Goal: Information Seeking & Learning: Learn about a topic

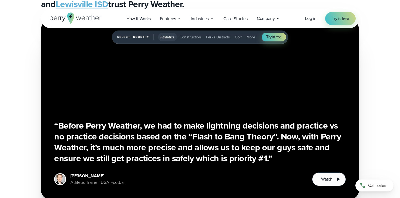
scroll to position [1203, 0]
click at [176, 16] on span "Features" at bounding box center [168, 19] width 16 height 7
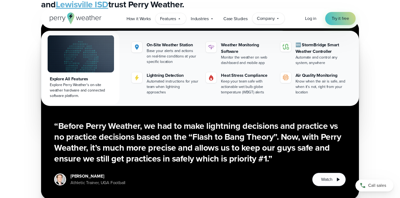
click at [284, 21] on div "Company Contact Us Reach out to us for sales or support questions" at bounding box center [268, 18] width 33 height 11
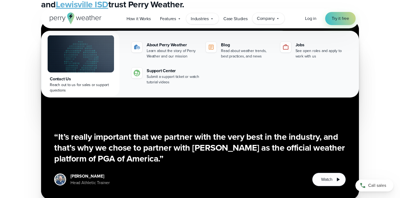
click at [201, 17] on span "Industries" at bounding box center [200, 19] width 18 height 7
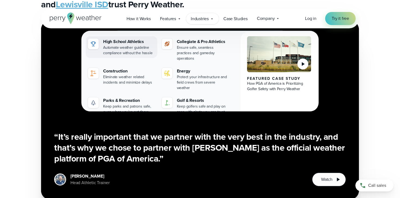
click at [130, 38] on link "High School Athletics Automate weather guideline compliance without the hassle" at bounding box center [122, 47] width 72 height 22
